Goal: Task Accomplishment & Management: Use online tool/utility

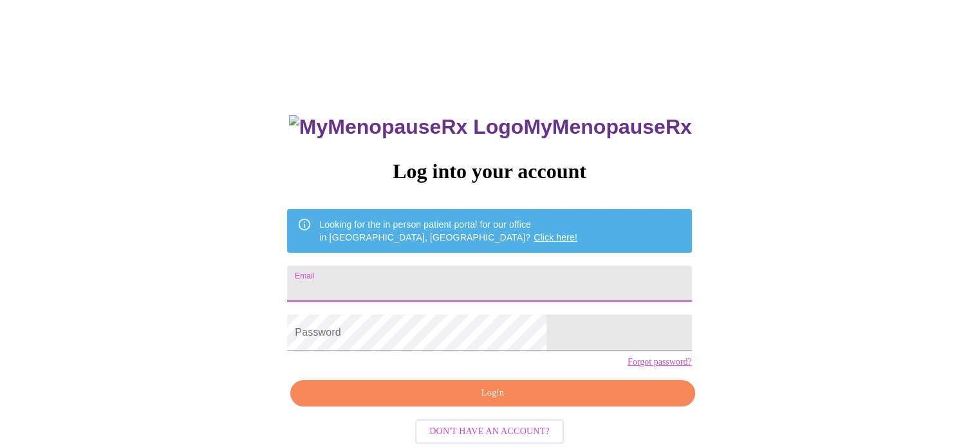
click at [442, 280] on input "Email" at bounding box center [489, 284] width 404 height 36
type input "[EMAIL_ADDRESS][DOMAIN_NAME]"
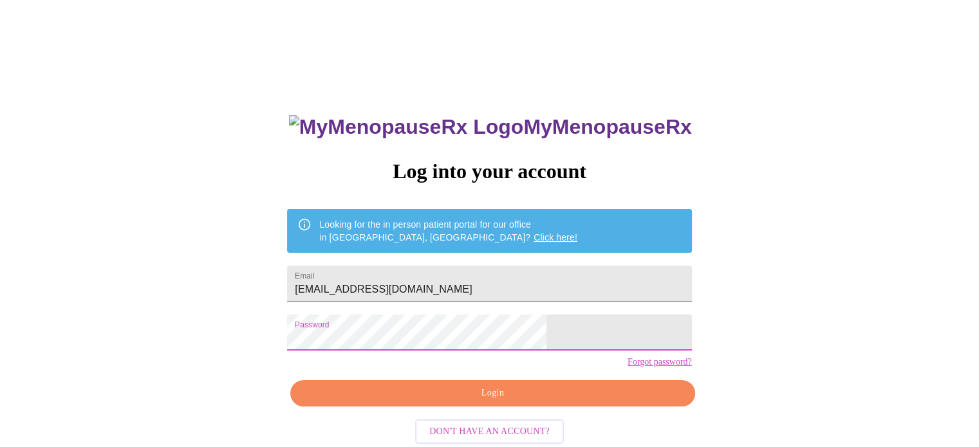
click at [480, 405] on button "Login" at bounding box center [492, 393] width 404 height 26
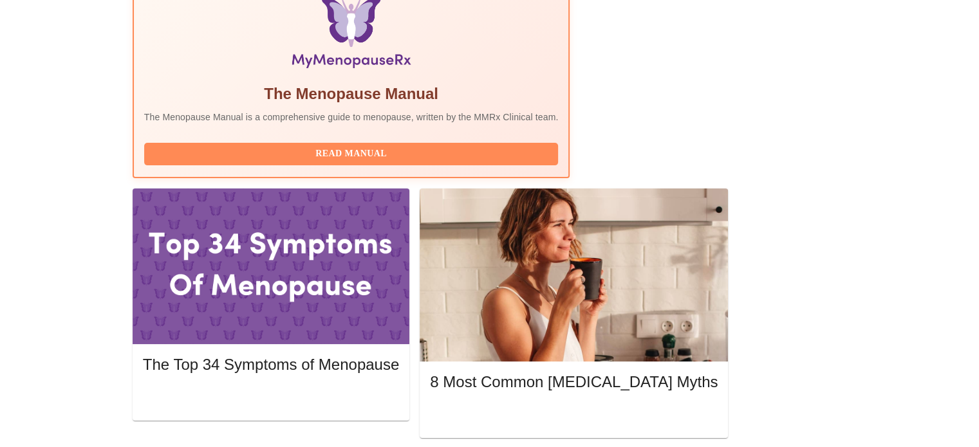
scroll to position [515, 0]
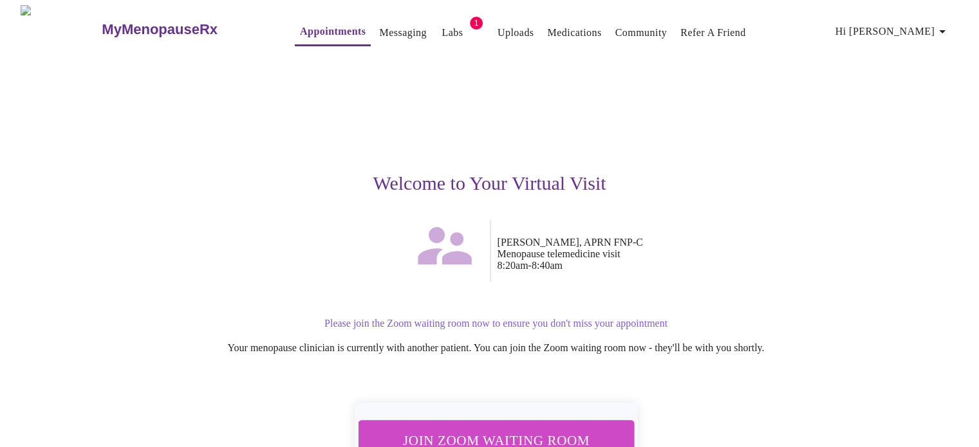
scroll to position [90, 0]
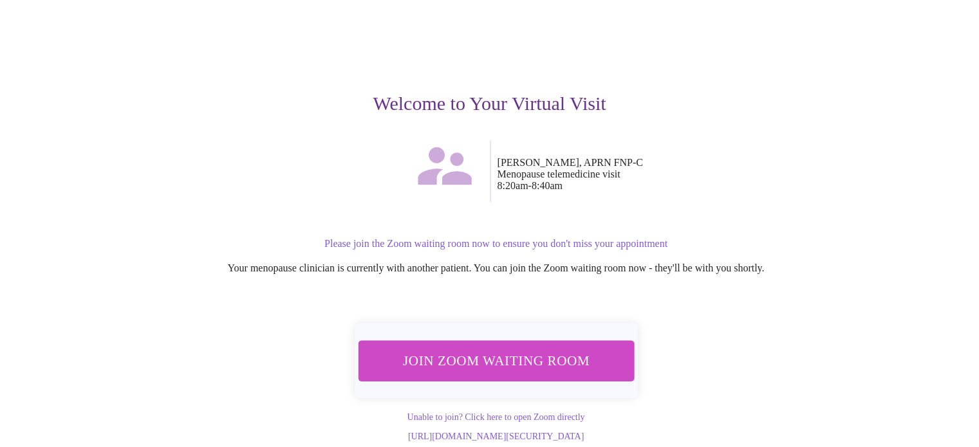
click at [492, 349] on span "Join Zoom Waiting Room" at bounding box center [496, 361] width 242 height 24
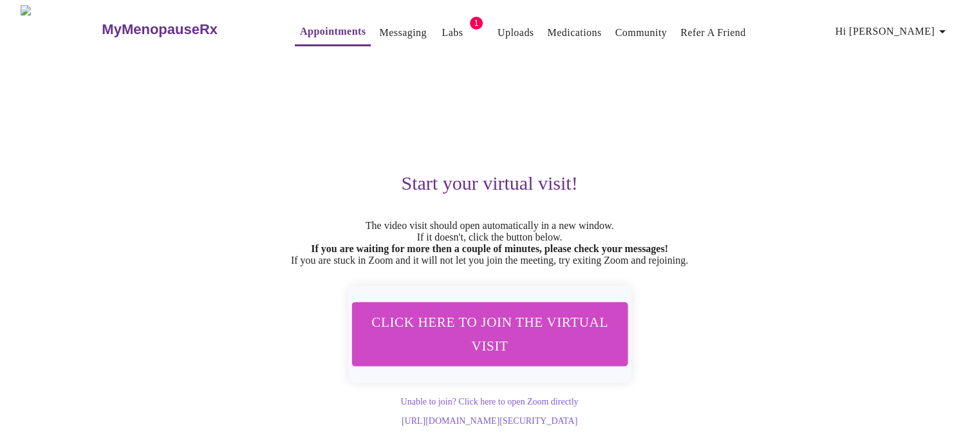
scroll to position [11, 0]
